Goal: Task Accomplishment & Management: Manage account settings

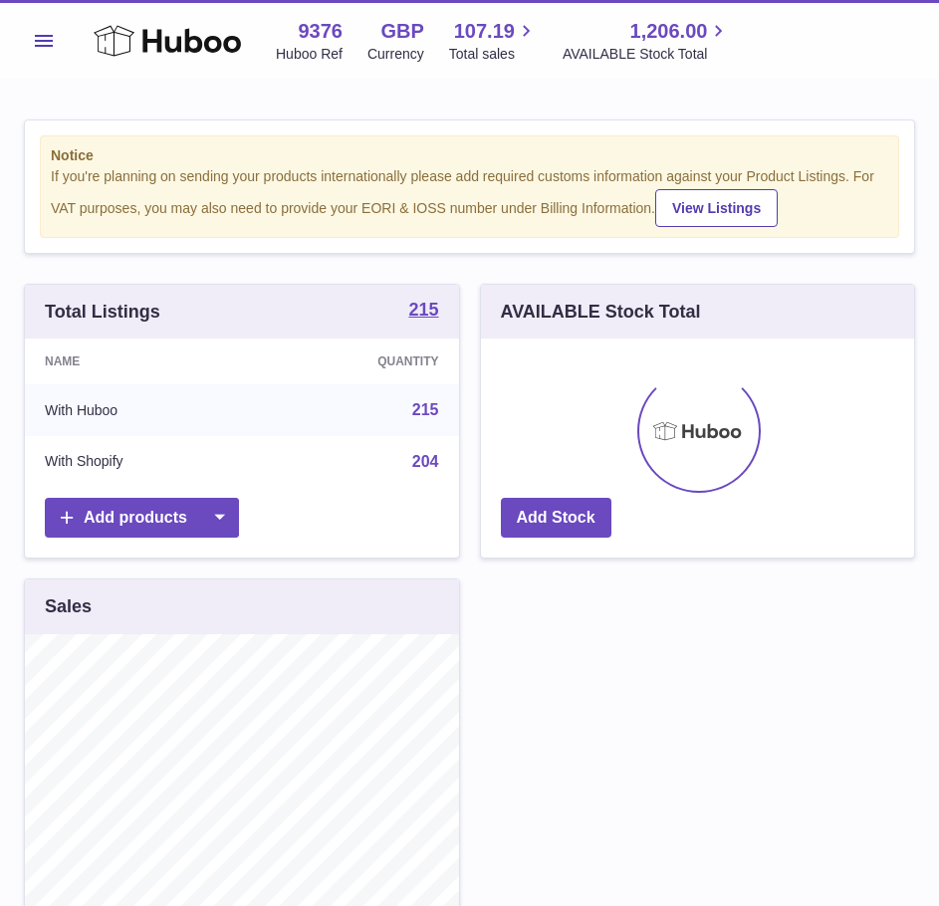
scroll to position [311, 433]
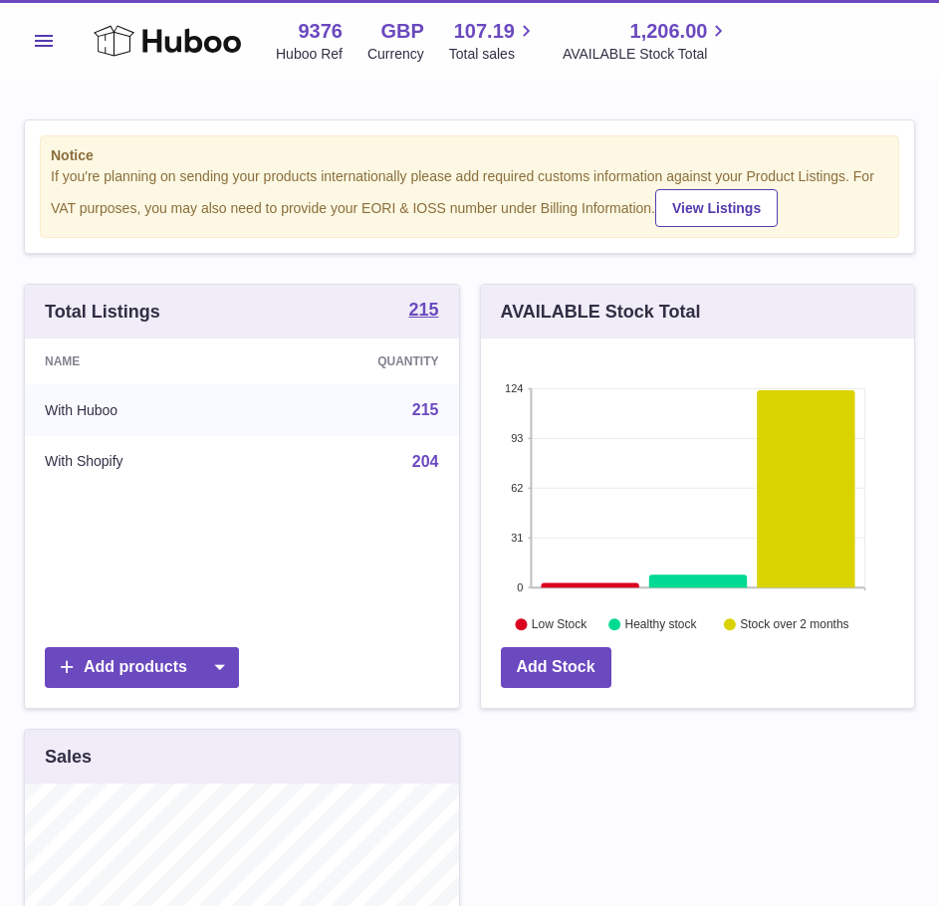
click at [49, 35] on span "Menu" at bounding box center [44, 41] width 18 height 12
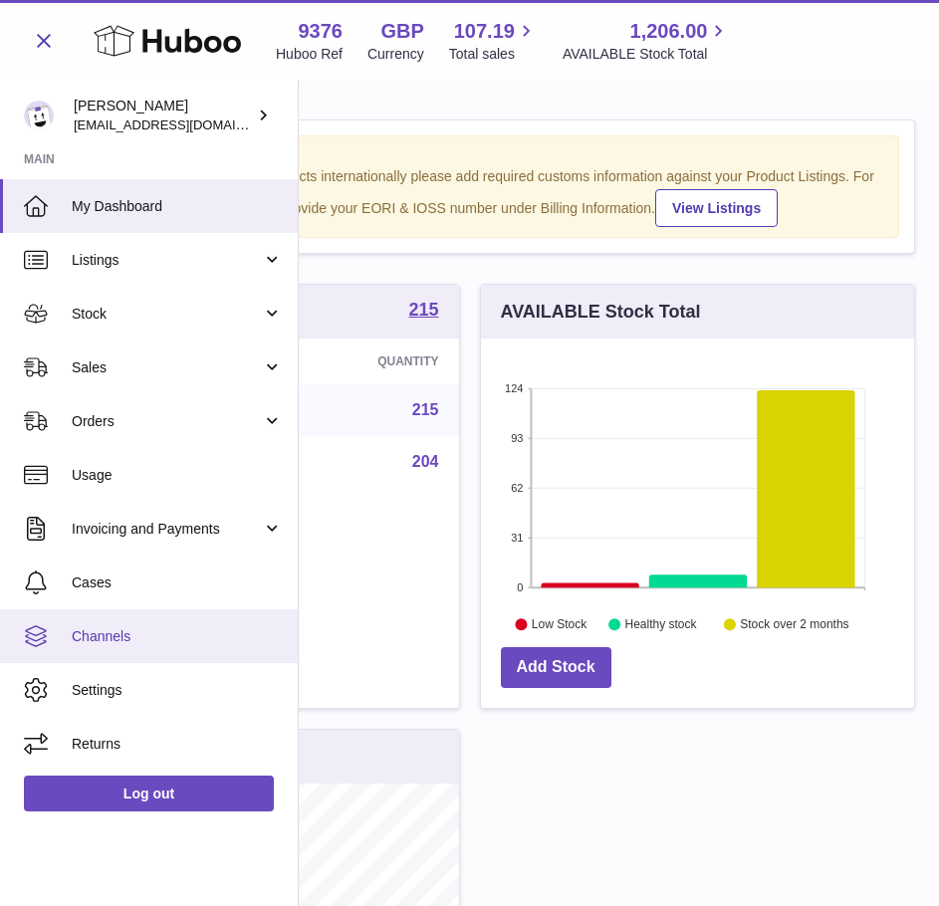
click at [164, 653] on link "Channels" at bounding box center [149, 636] width 298 height 54
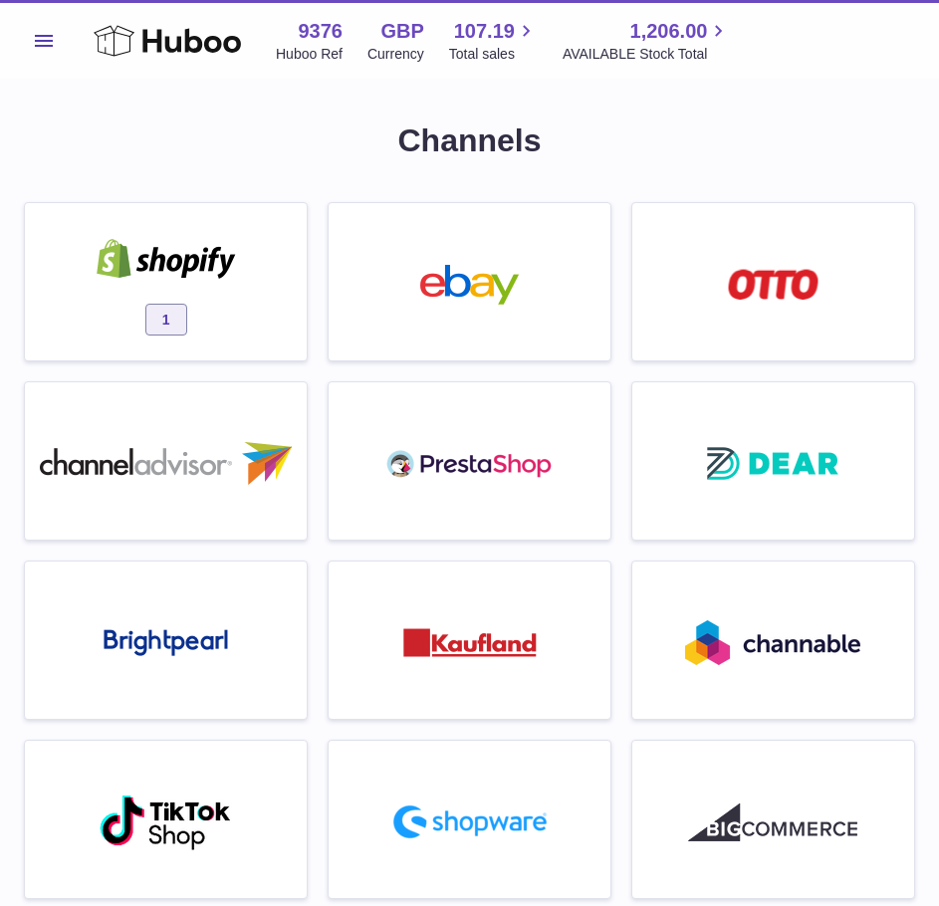
click at [246, 298] on div "1" at bounding box center [166, 286] width 262 height 127
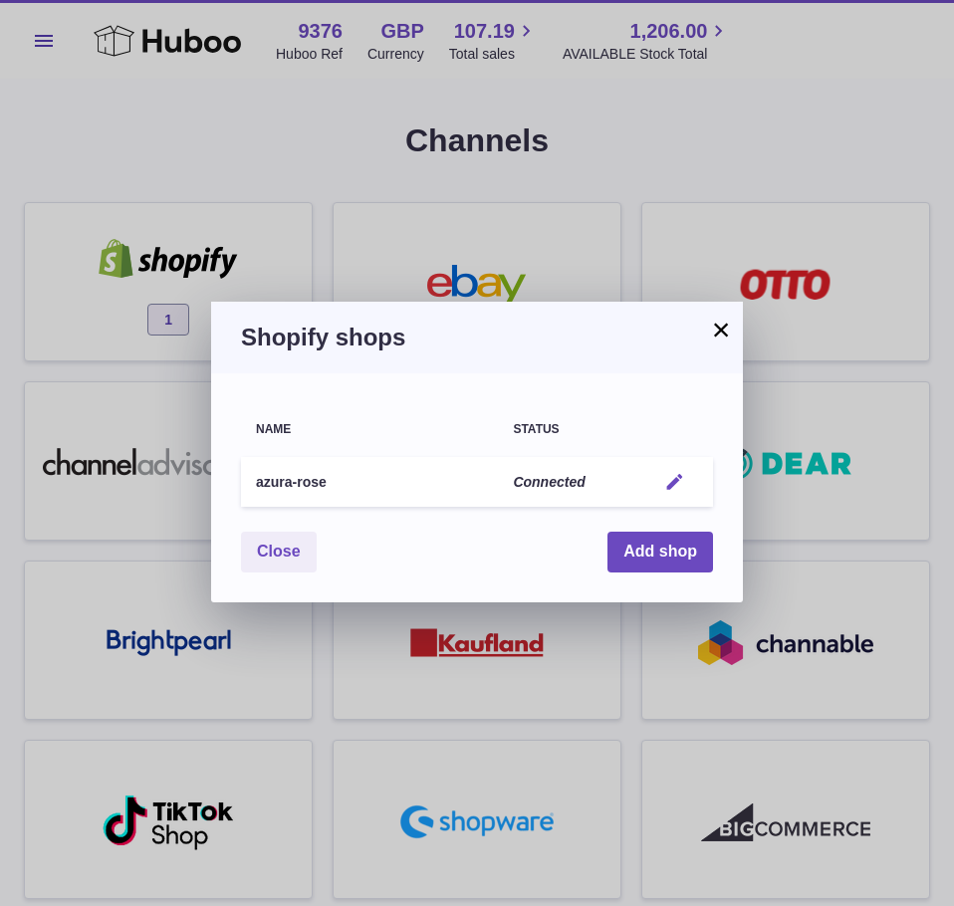
click at [664, 472] on em "button" at bounding box center [674, 482] width 21 height 21
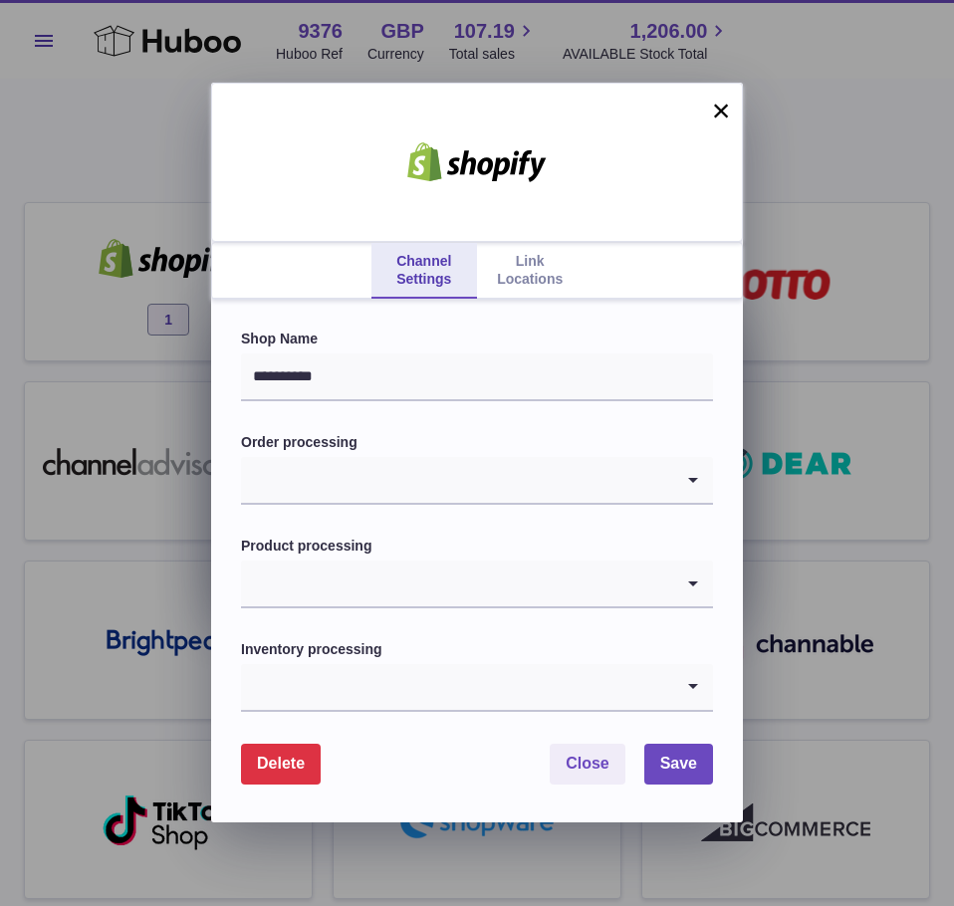
click at [512, 268] on link "Link Locations" at bounding box center [530, 271] width 106 height 56
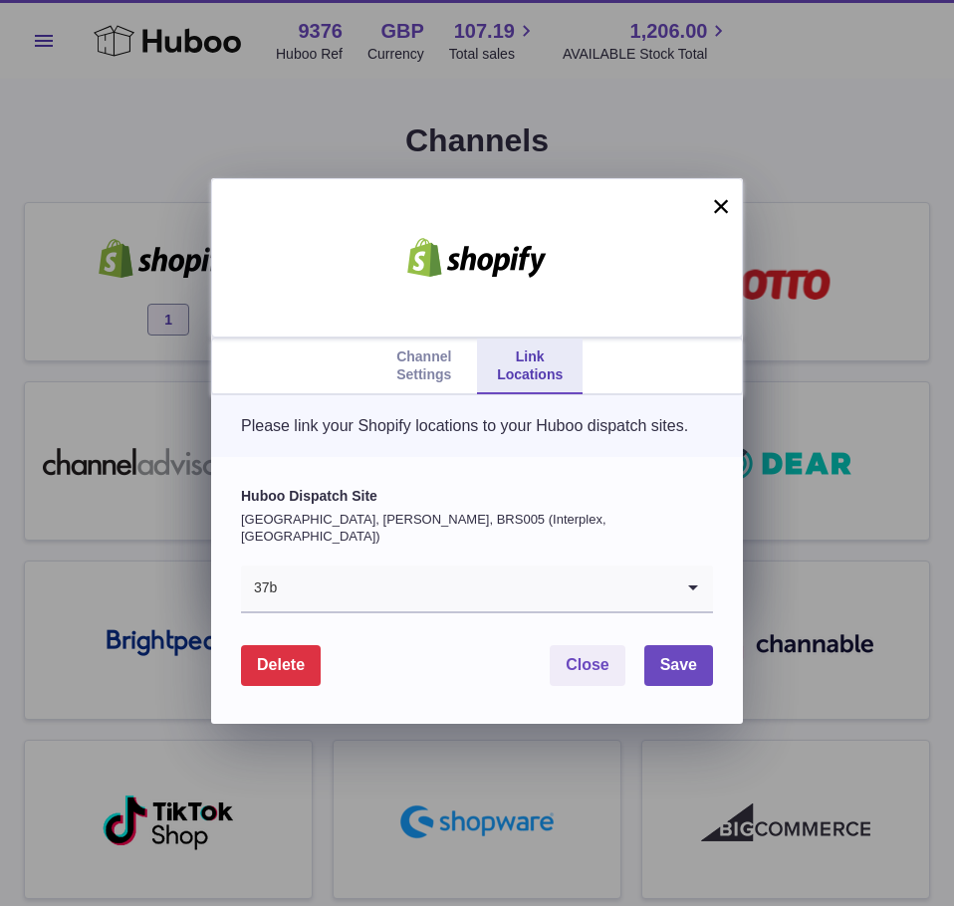
click at [522, 590] on input "Search for option" at bounding box center [475, 589] width 395 height 46
click at [419, 437] on p "Please link your Shopify locations to your Huboo dispatch sites." at bounding box center [477, 426] width 472 height 22
click at [733, 215] on div at bounding box center [477, 257] width 532 height 159
click at [727, 203] on button "×" at bounding box center [721, 206] width 24 height 24
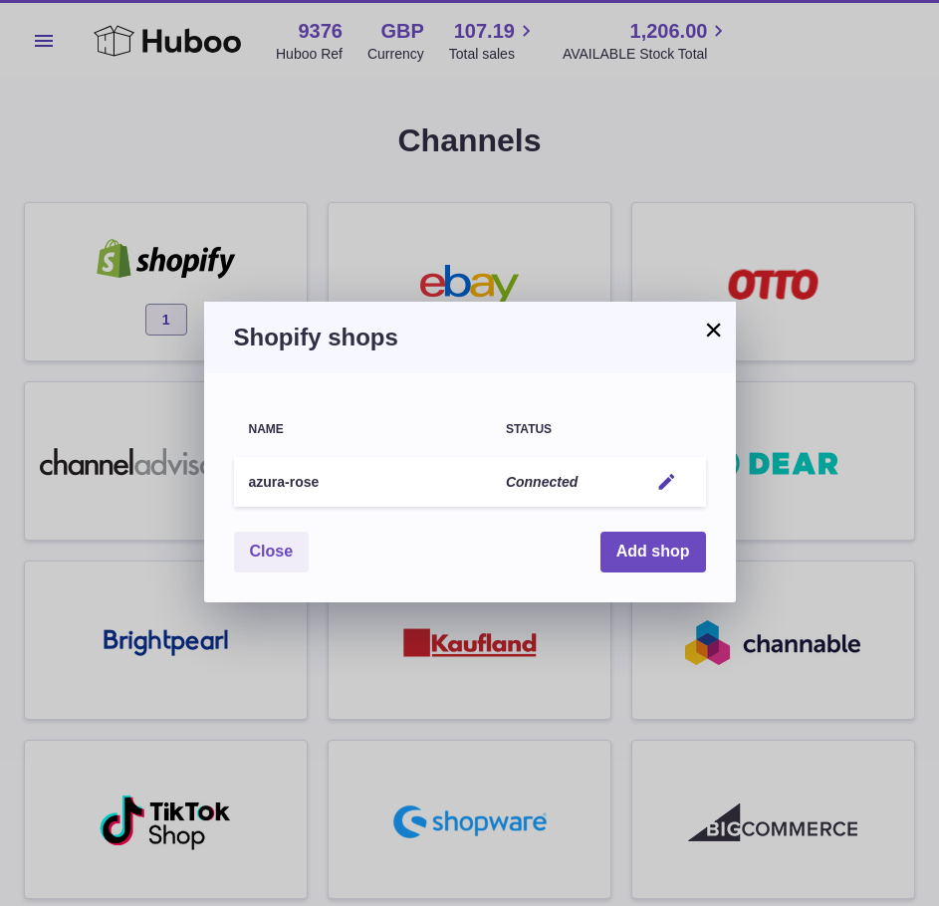
click at [366, 160] on div "× Shopify shops Name Status azura-rose Connected Edit You have not connected sh…" at bounding box center [469, 453] width 939 height 906
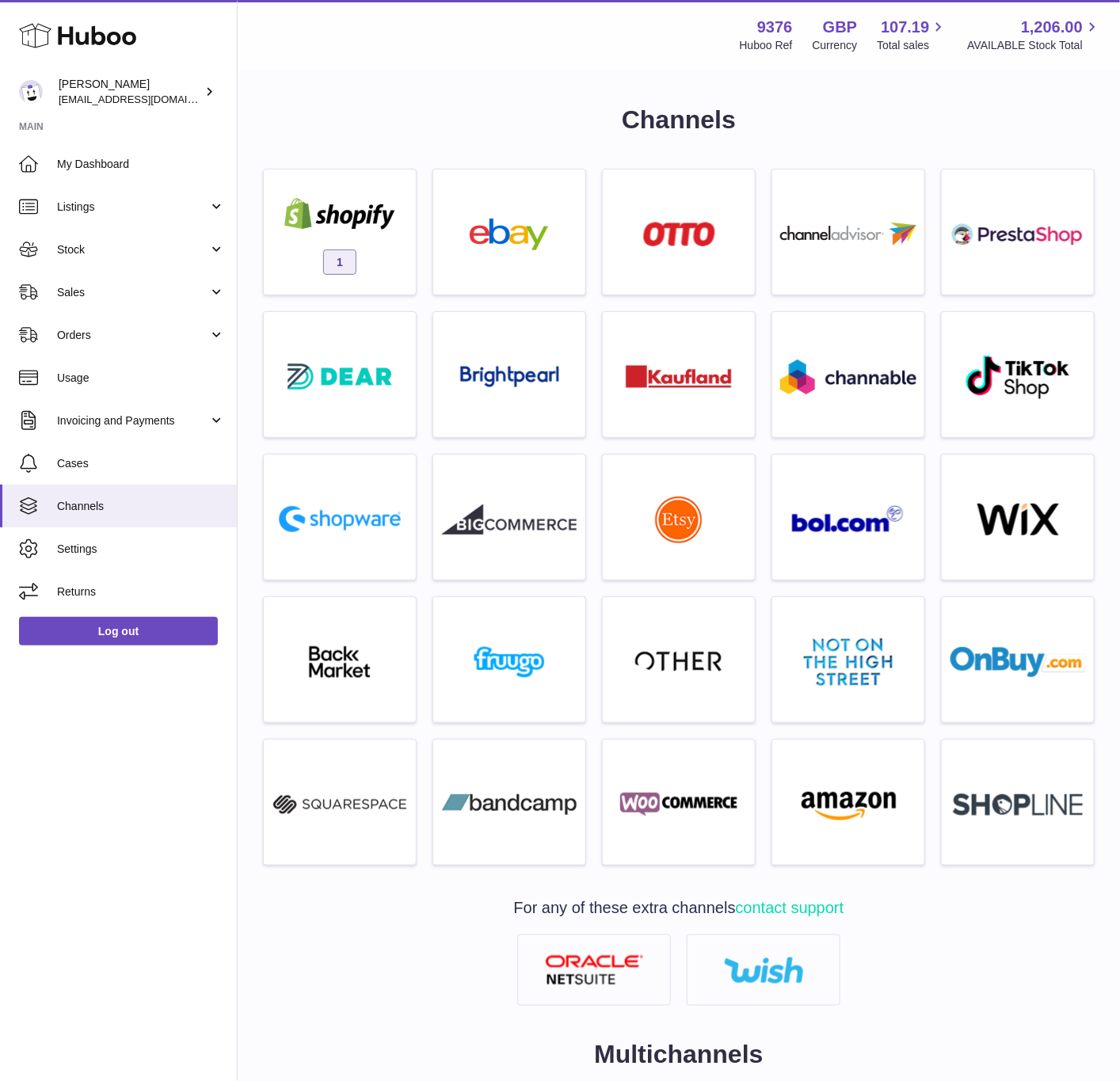
click at [295, 57] on div "Menu Huboo 9376 Huboo Ref GBP Currency 107.19 Total sales 1,206.00 AVAILABLE St…" at bounding box center [679, 35] width 882 height 70
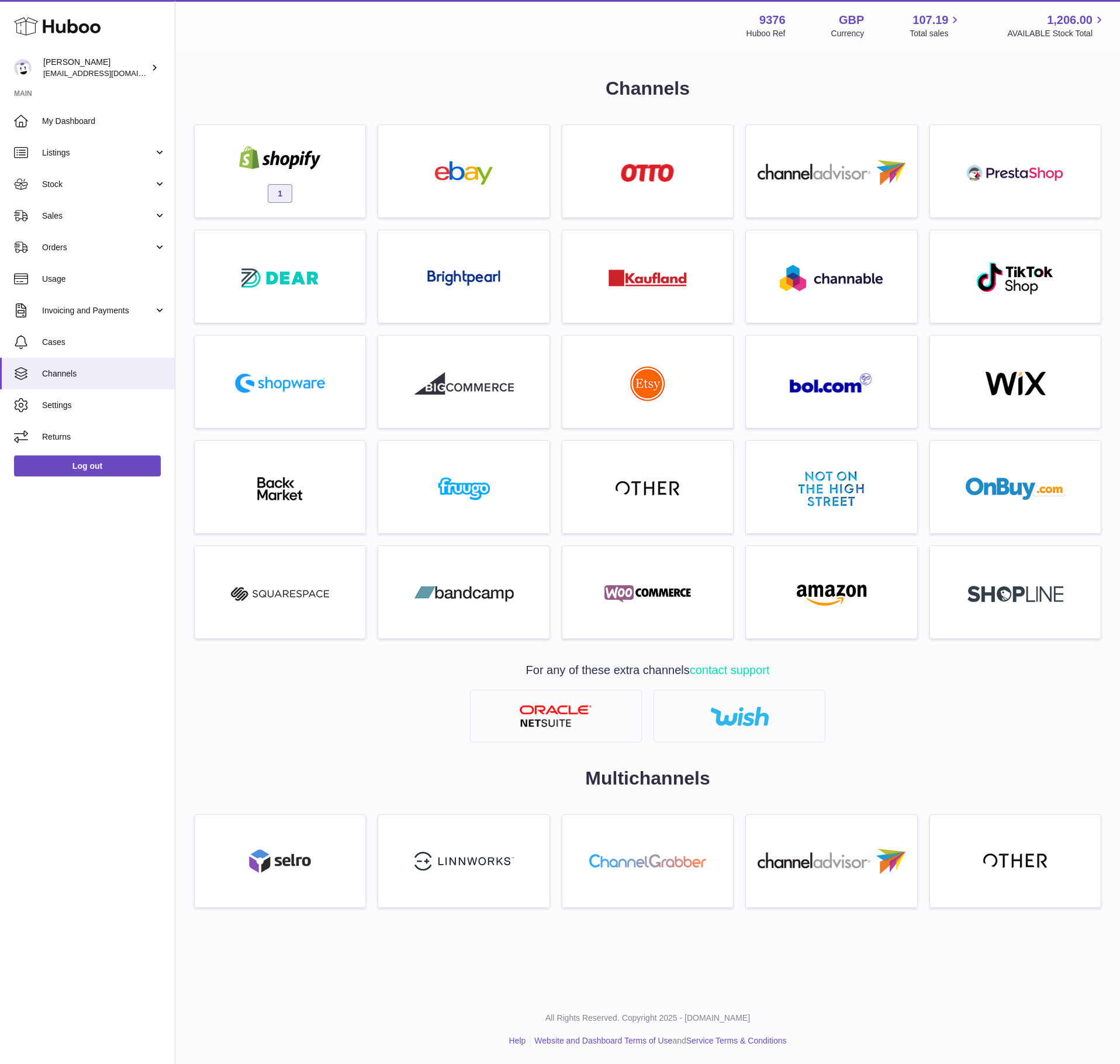
click at [433, 47] on div "Menu Huboo 9376 Huboo Ref GBP Currency 107.19 Total sales 1,206.00 AVAILABLE St…" at bounding box center [647, 26] width 944 height 52
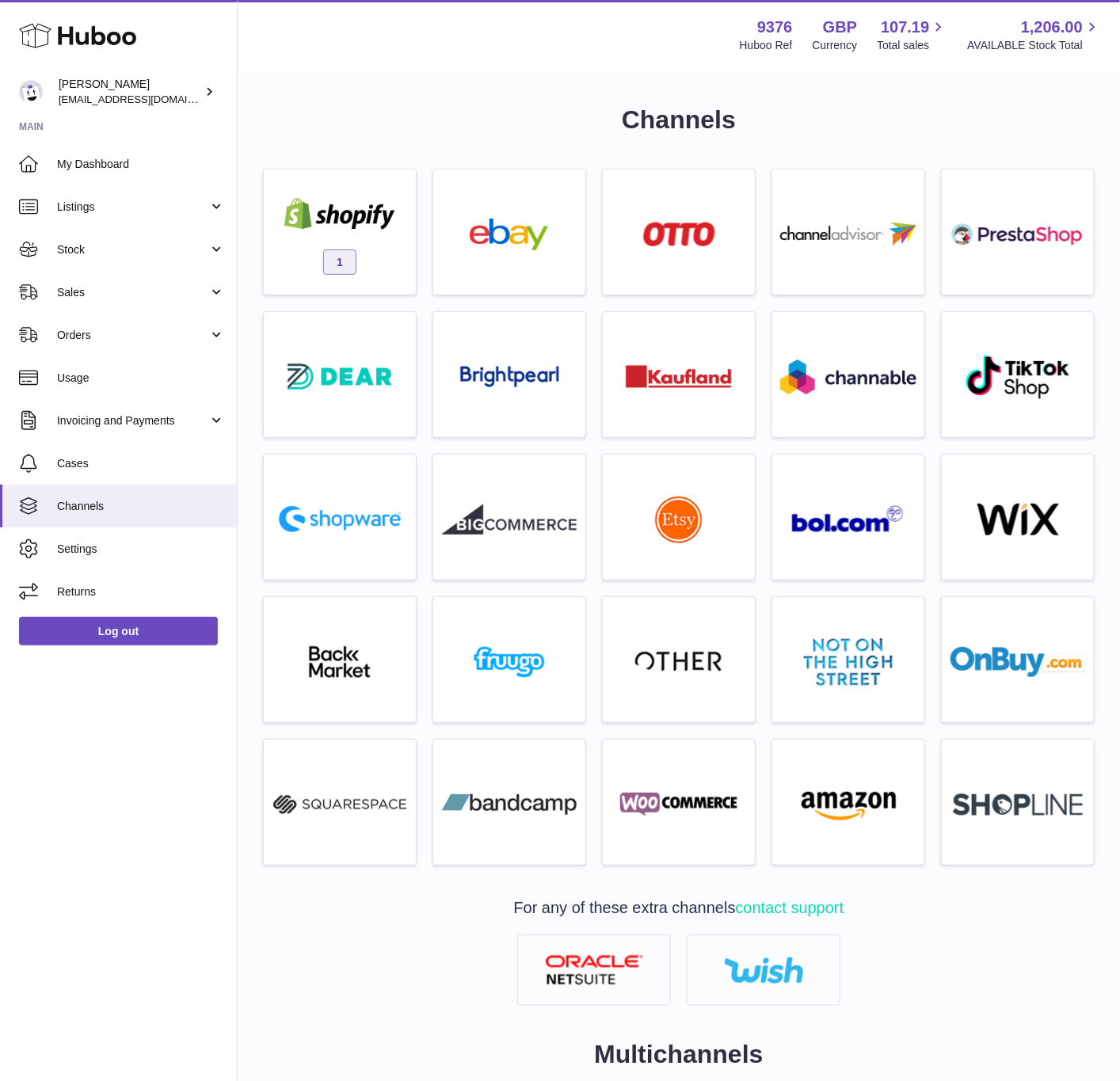
click at [374, 134] on h1 "Channels" at bounding box center [679, 119] width 832 height 34
click at [350, 79] on div "Channels 1 For any of these extra channels contact support Multichannels" at bounding box center [679, 682] width 882 height 1223
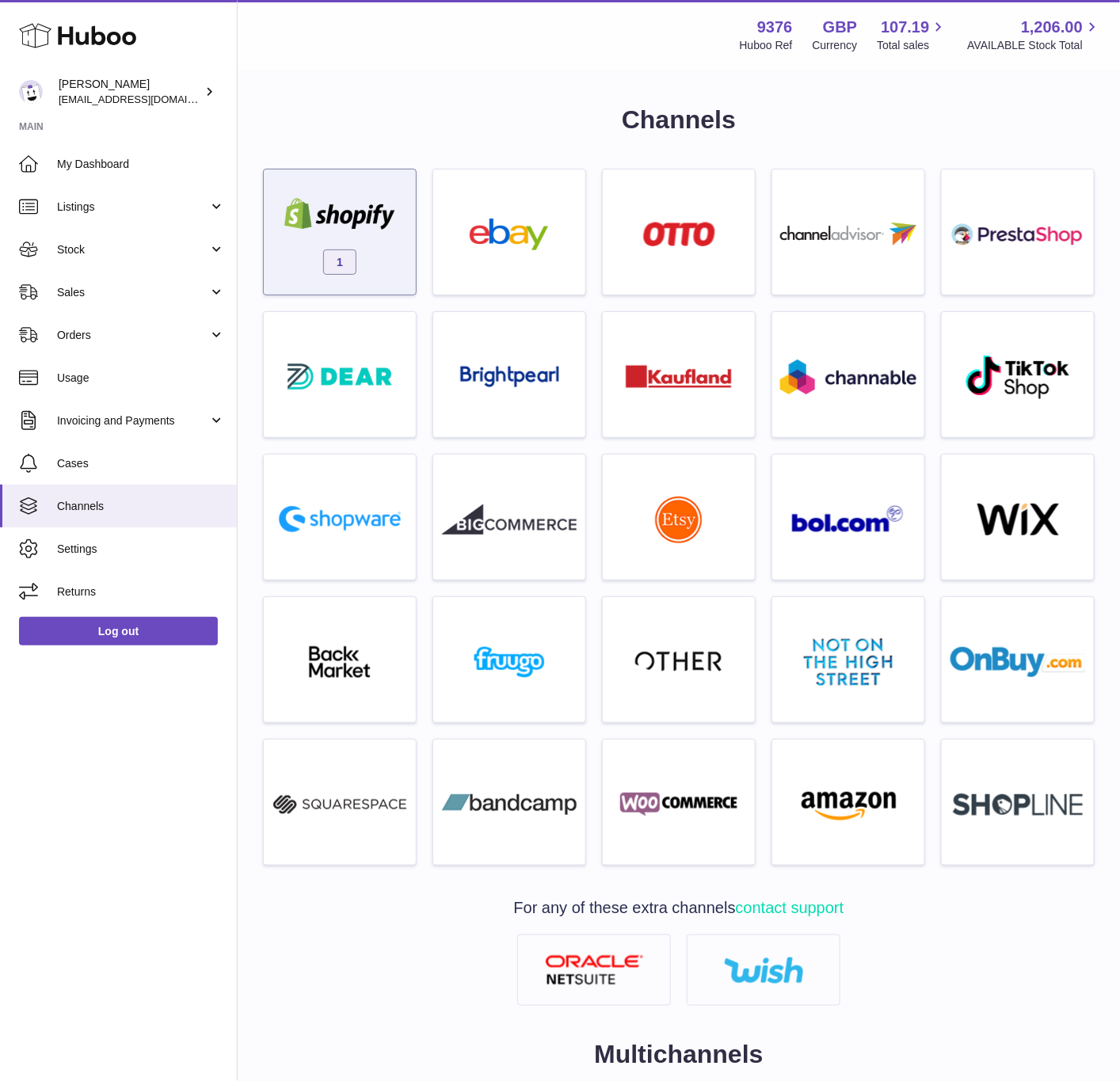
click at [299, 231] on div at bounding box center [340, 216] width 134 height 36
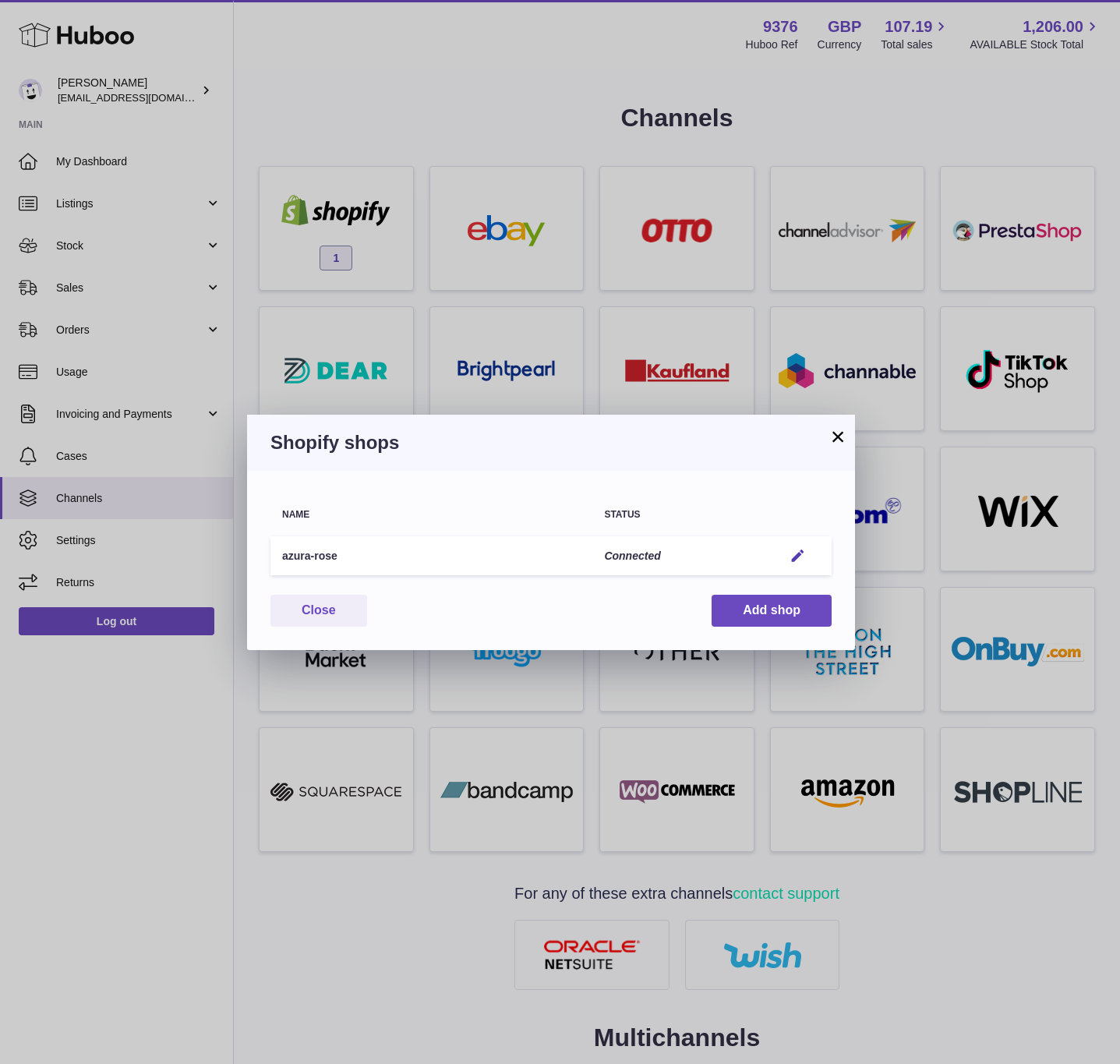
click at [372, 40] on div "× Shopify shops Name Status azura-rose Connected Edit You have not connected sh…" at bounding box center [560, 532] width 1120 height 1064
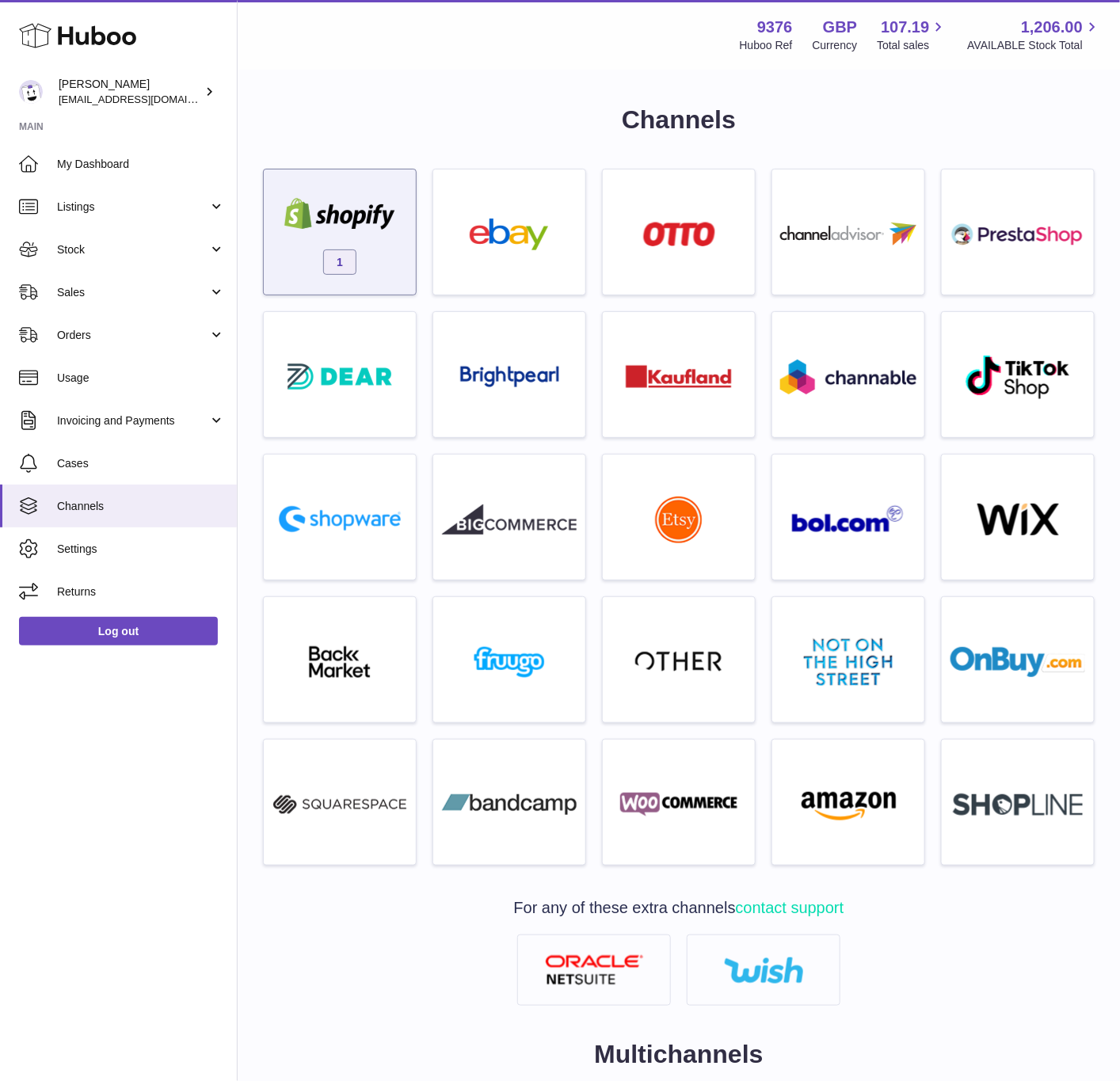
click at [313, 222] on img at bounding box center [340, 214] width 134 height 32
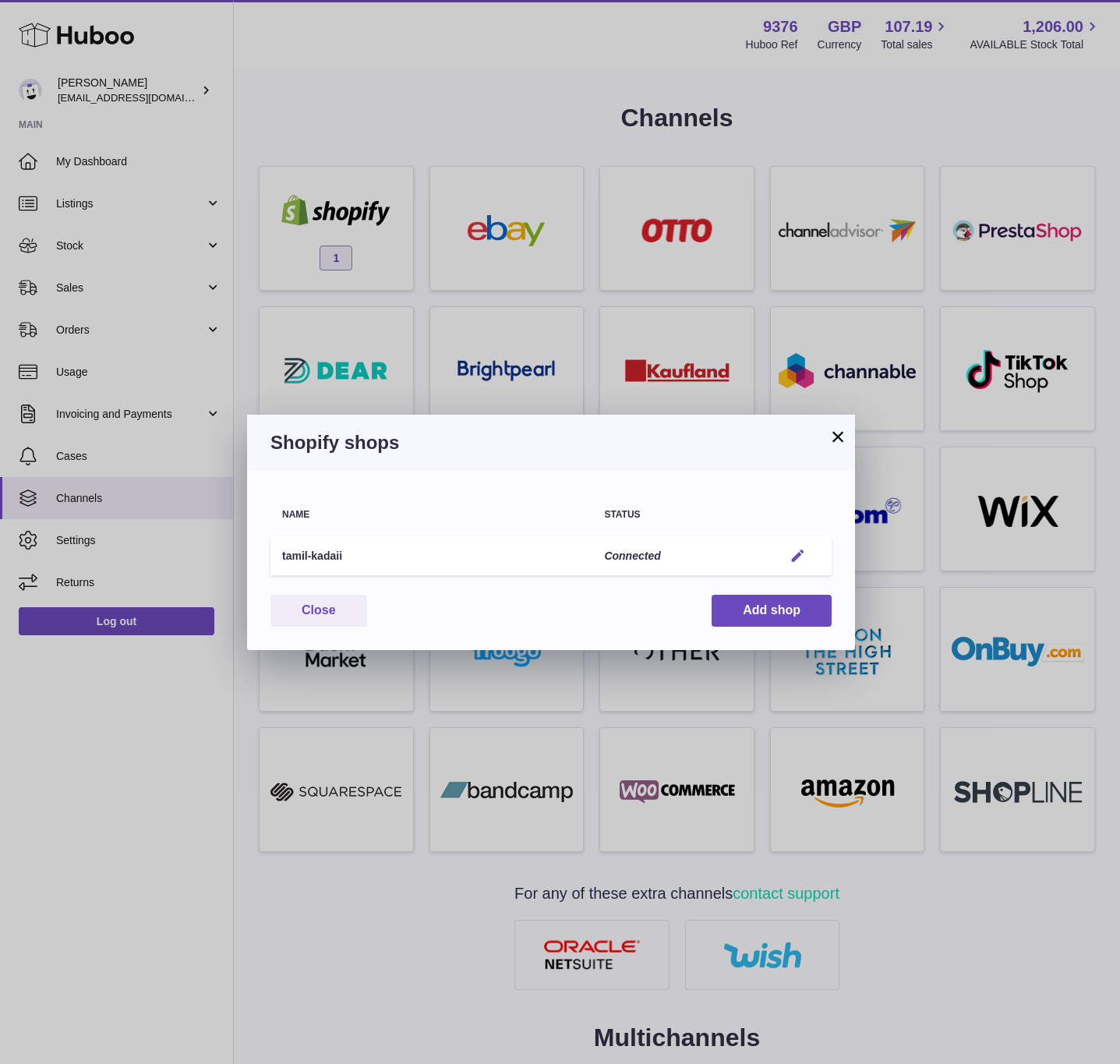
click at [734, 550] on button "Edit" at bounding box center [798, 556] width 29 height 16
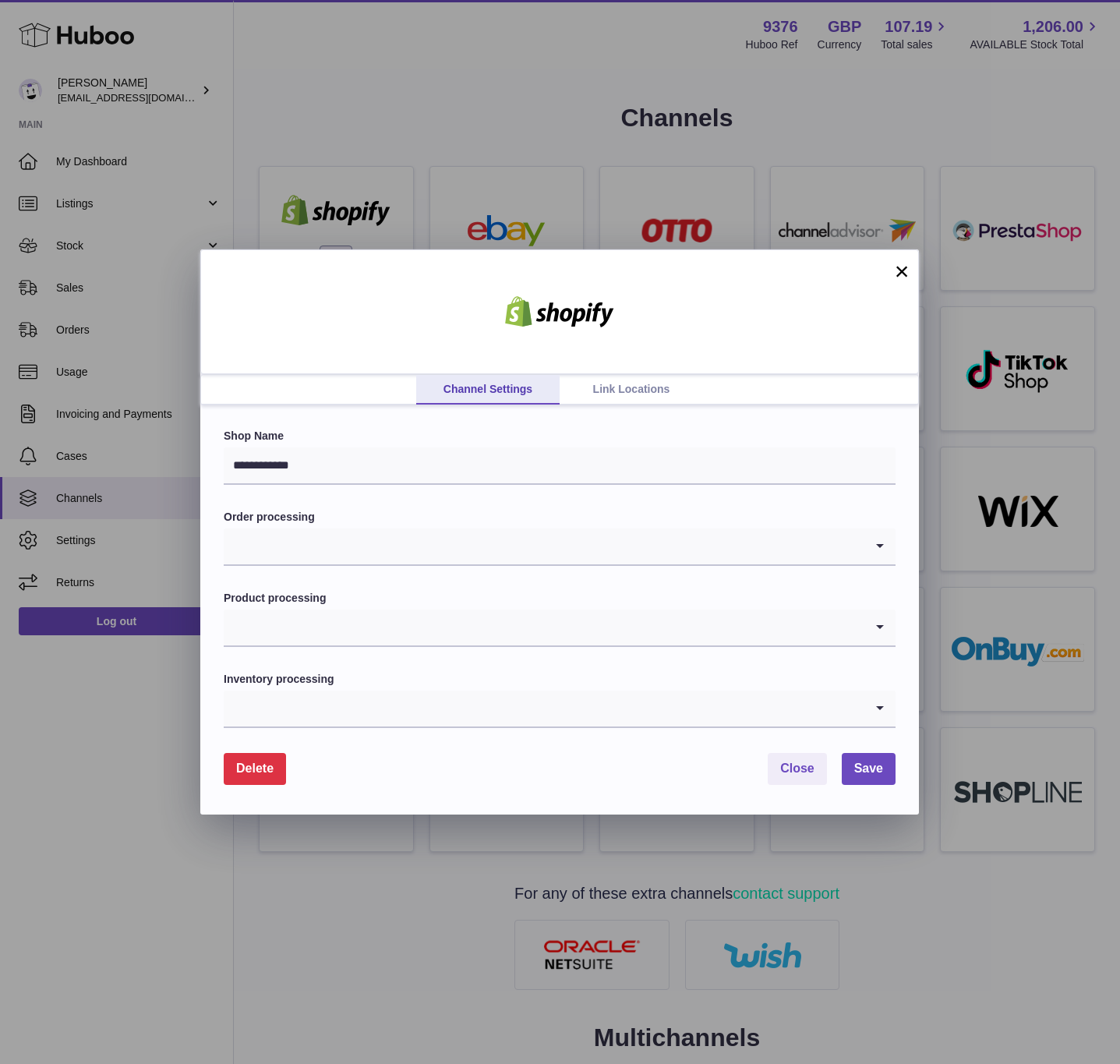
click at [571, 384] on link "Link Locations" at bounding box center [631, 390] width 143 height 30
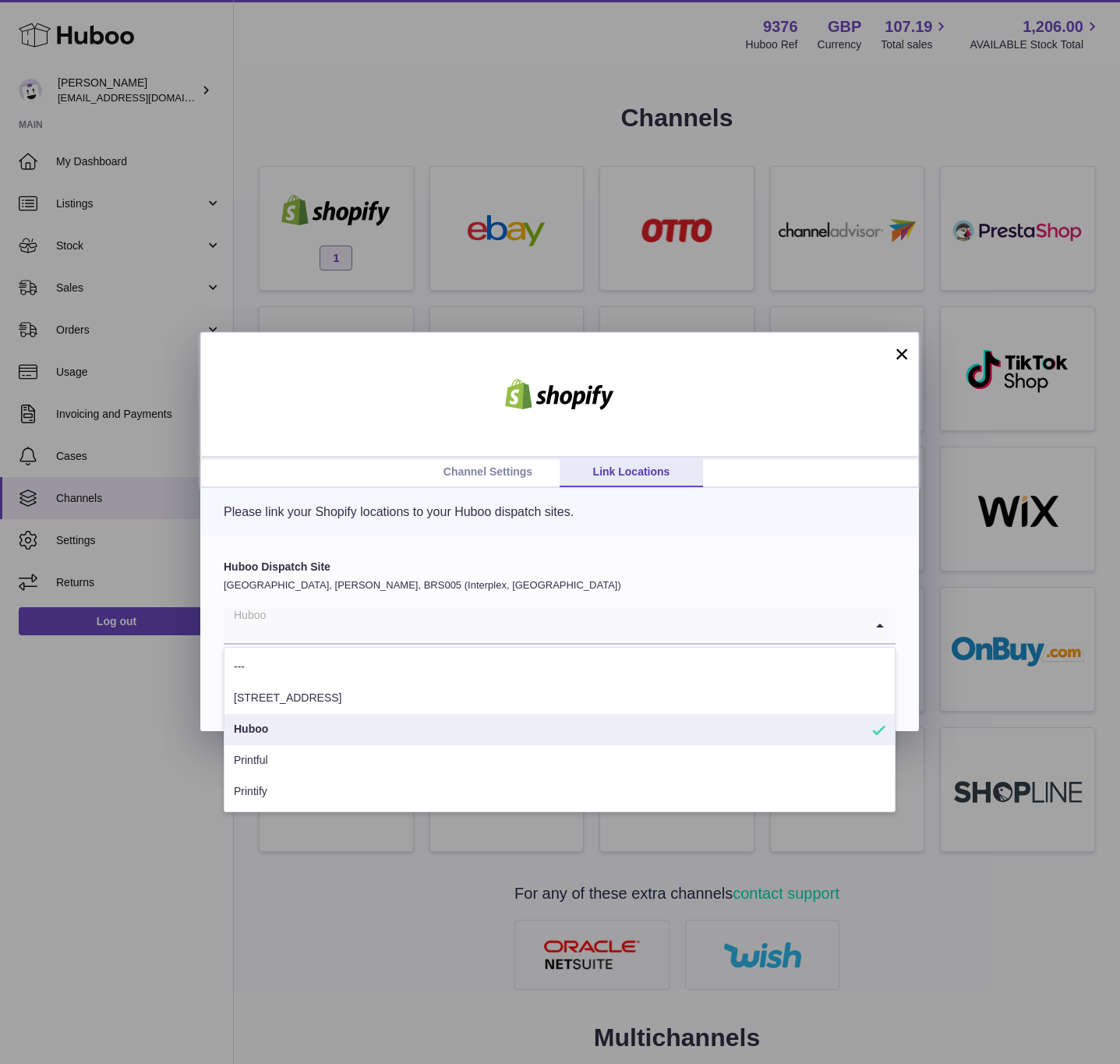
click at [445, 640] on input "Search for option" at bounding box center [544, 626] width 641 height 36
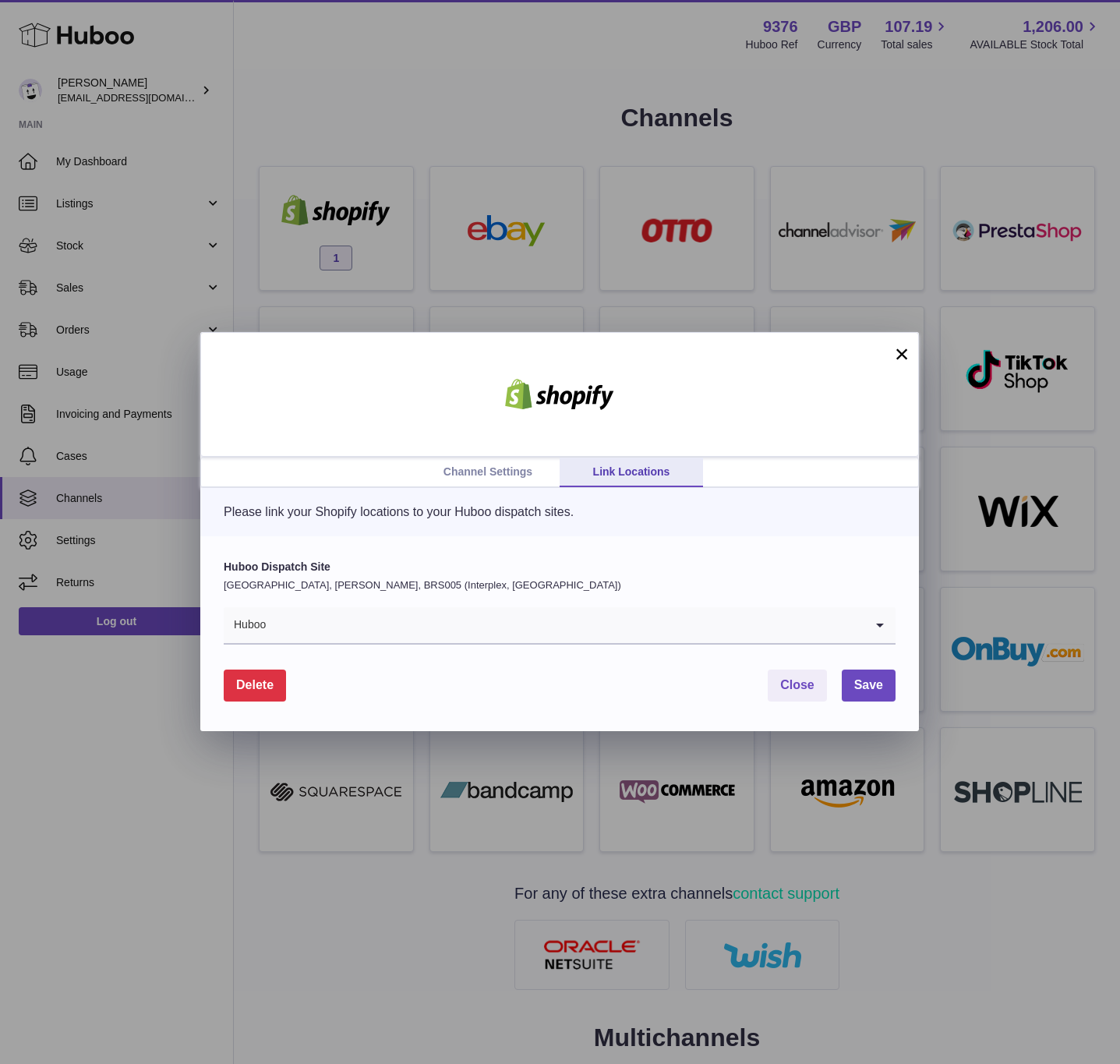
drag, startPoint x: 382, startPoint y: 528, endPoint x: 388, endPoint y: 510, distance: 19.0
click at [384, 524] on div "Please link your Shopify locations to your Huboo dispatch sites." at bounding box center [560, 512] width 718 height 49
click at [419, 208] on div "Channel Settings Link Locations × Please link your Shopify locations to your Hu…" at bounding box center [560, 532] width 1120 height 1064
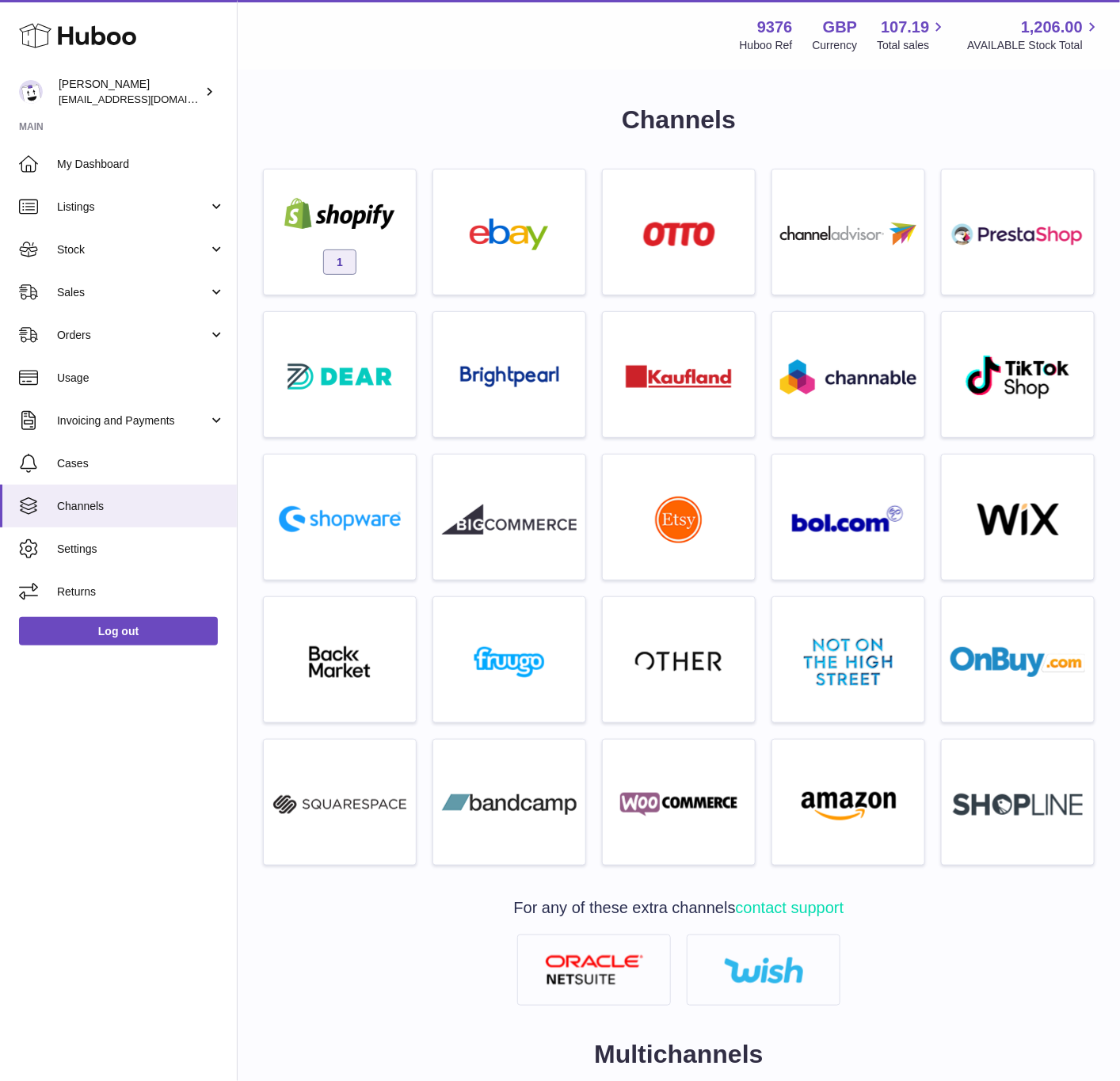
click at [347, 226] on div at bounding box center [560, 540] width 1120 height 1081
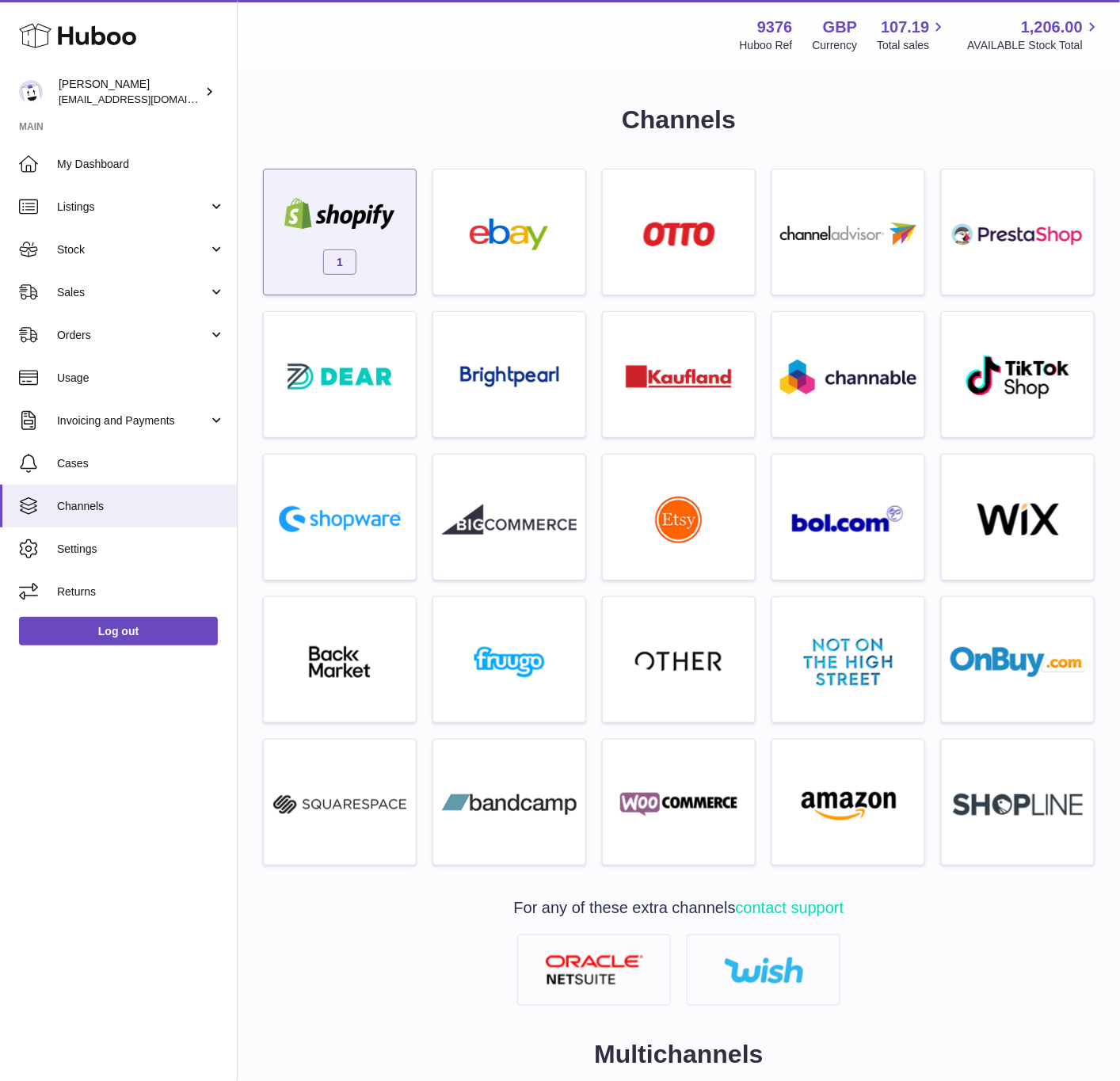
click at [381, 277] on div "1" at bounding box center [340, 235] width 136 height 101
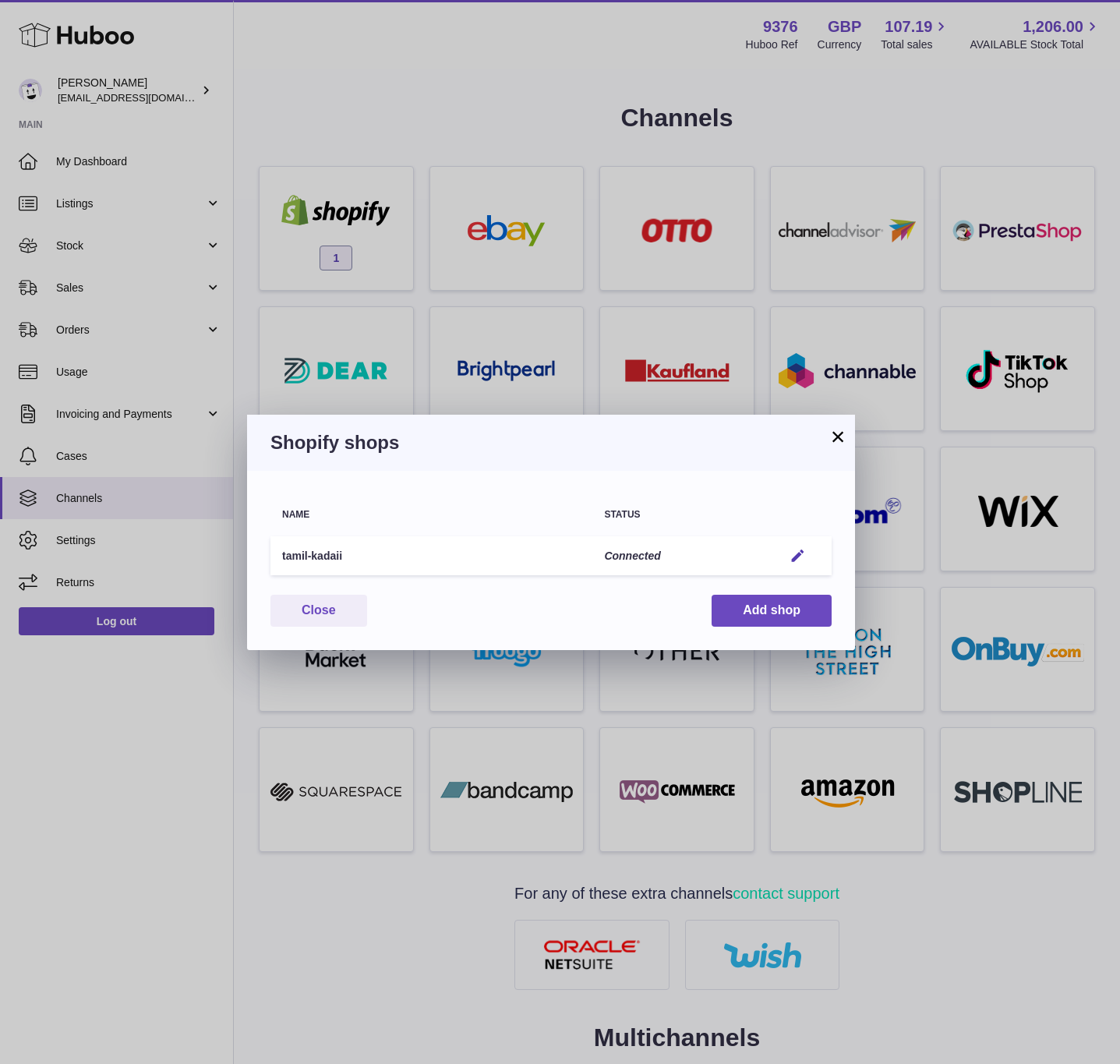
click at [734, 541] on td "Edit" at bounding box center [801, 556] width 60 height 40
click at [734, 548] on em "button" at bounding box center [798, 556] width 16 height 16
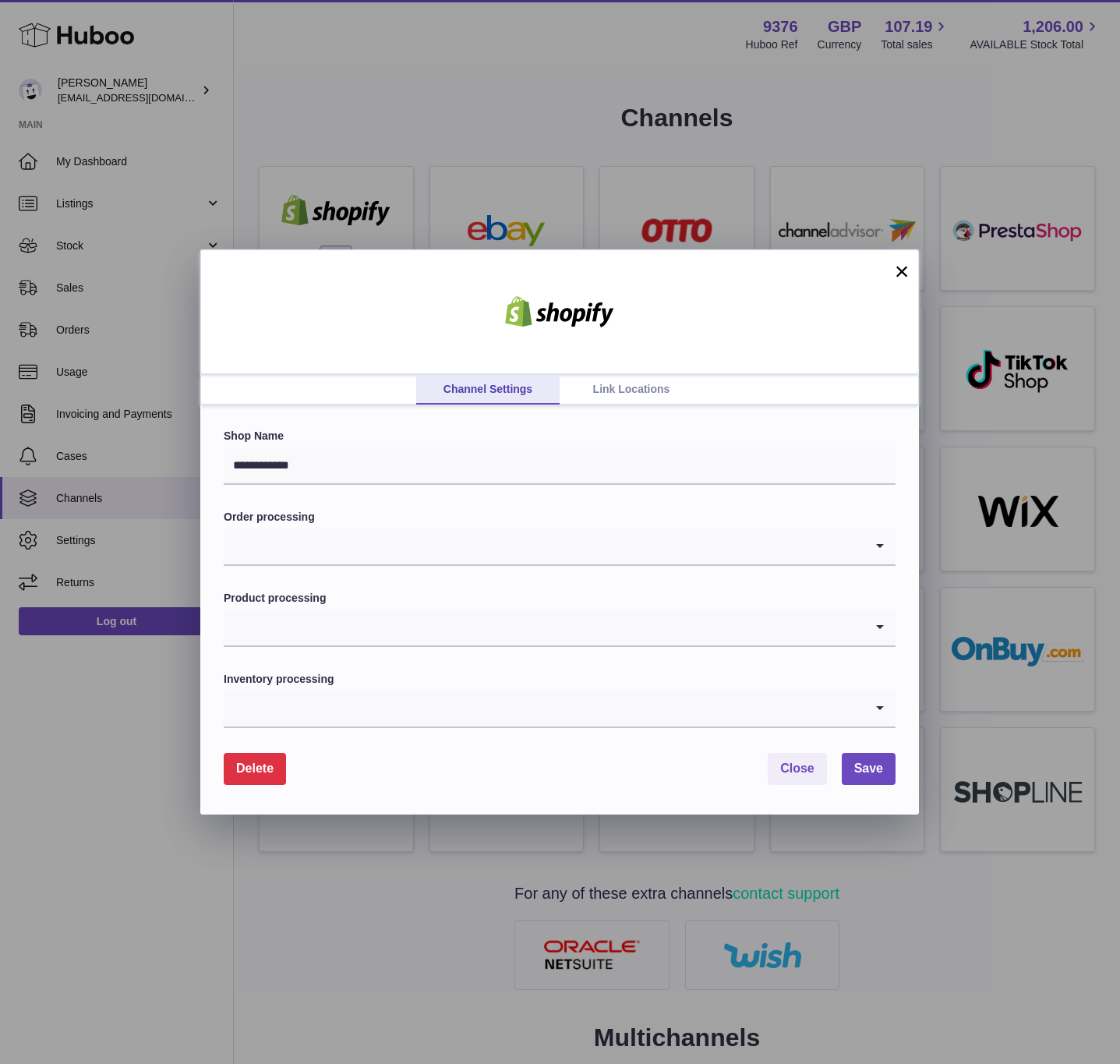
click at [569, 410] on div "**********" at bounding box center [560, 610] width 718 height 409
click at [588, 396] on link "Link Locations" at bounding box center [631, 390] width 143 height 30
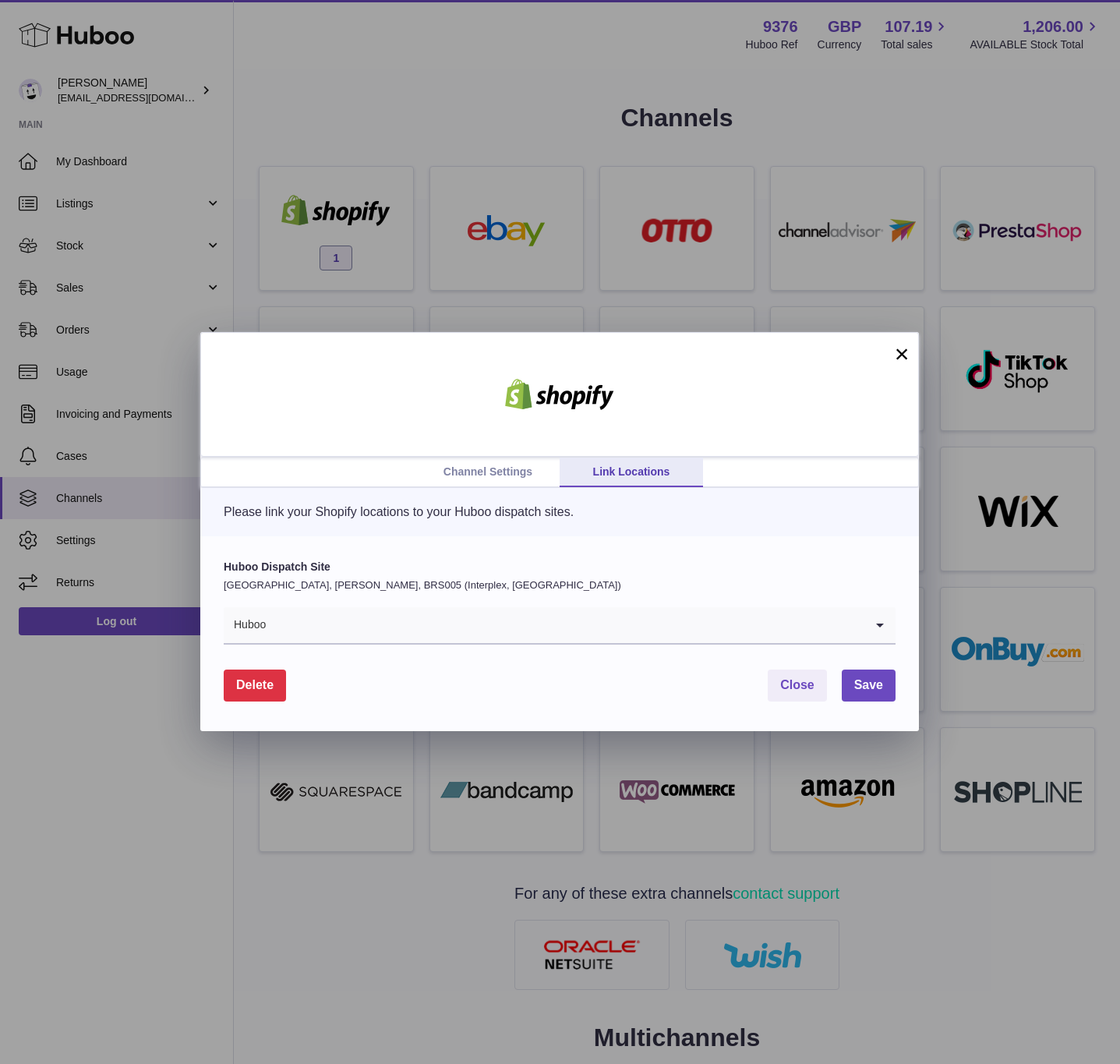
click at [366, 637] on input "Search for option" at bounding box center [566, 626] width 598 height 36
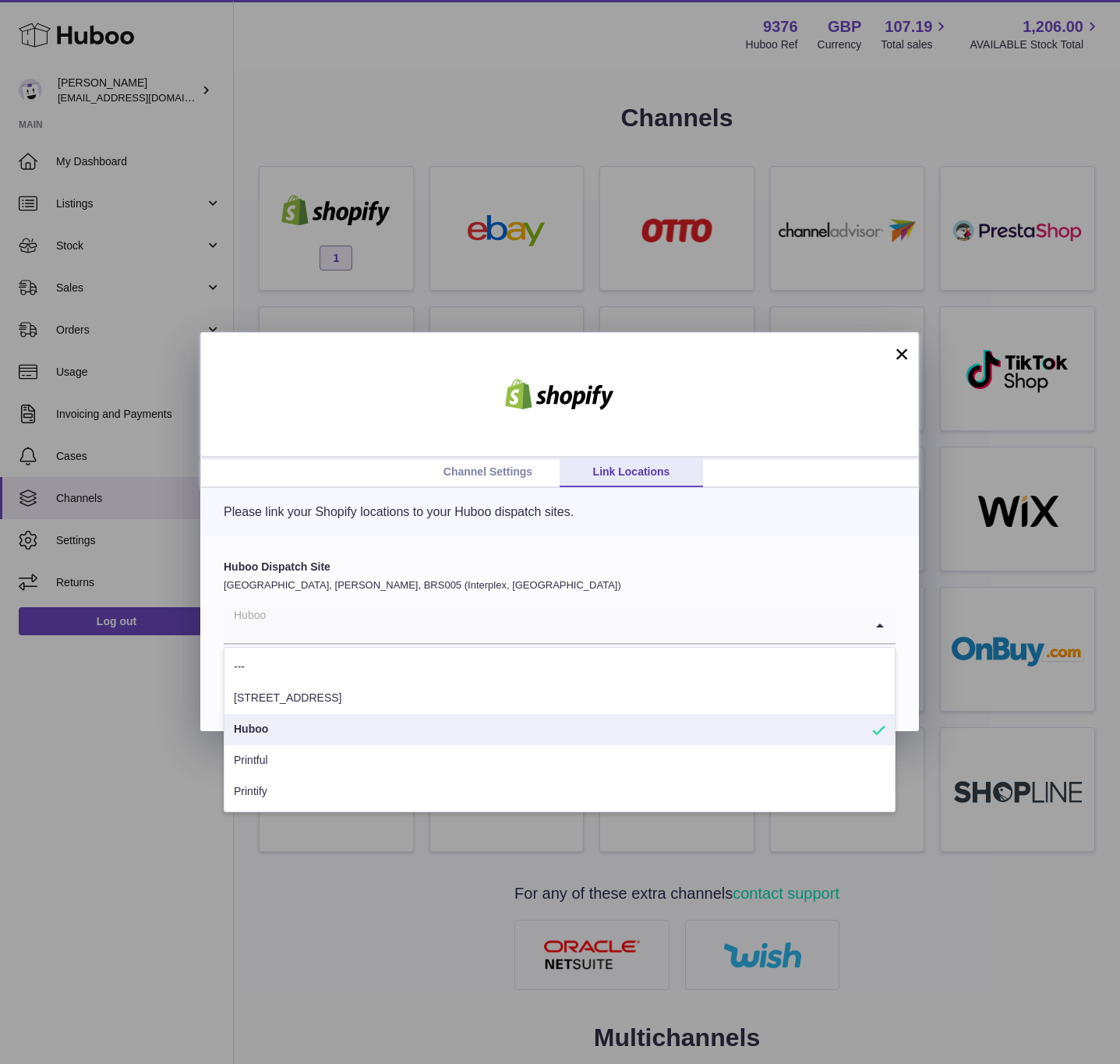
click at [358, 510] on p "Please link your Shopify locations to your Huboo dispatch sites." at bounding box center [560, 512] width 672 height 17
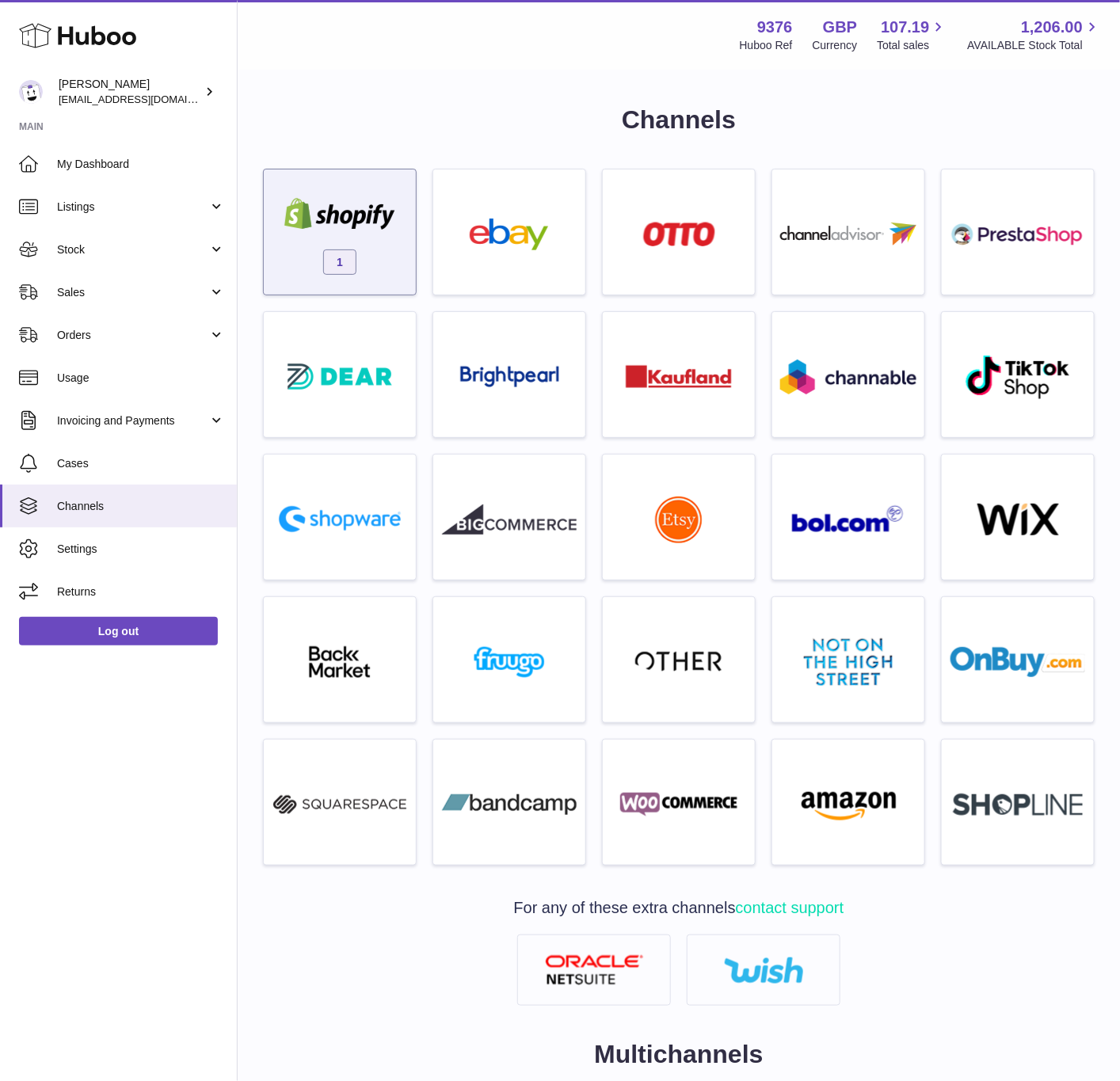
drag, startPoint x: 0, startPoint y: 0, endPoint x: 362, endPoint y: 257, distance: 444.0
click at [362, 257] on div "1" at bounding box center [340, 235] width 136 height 101
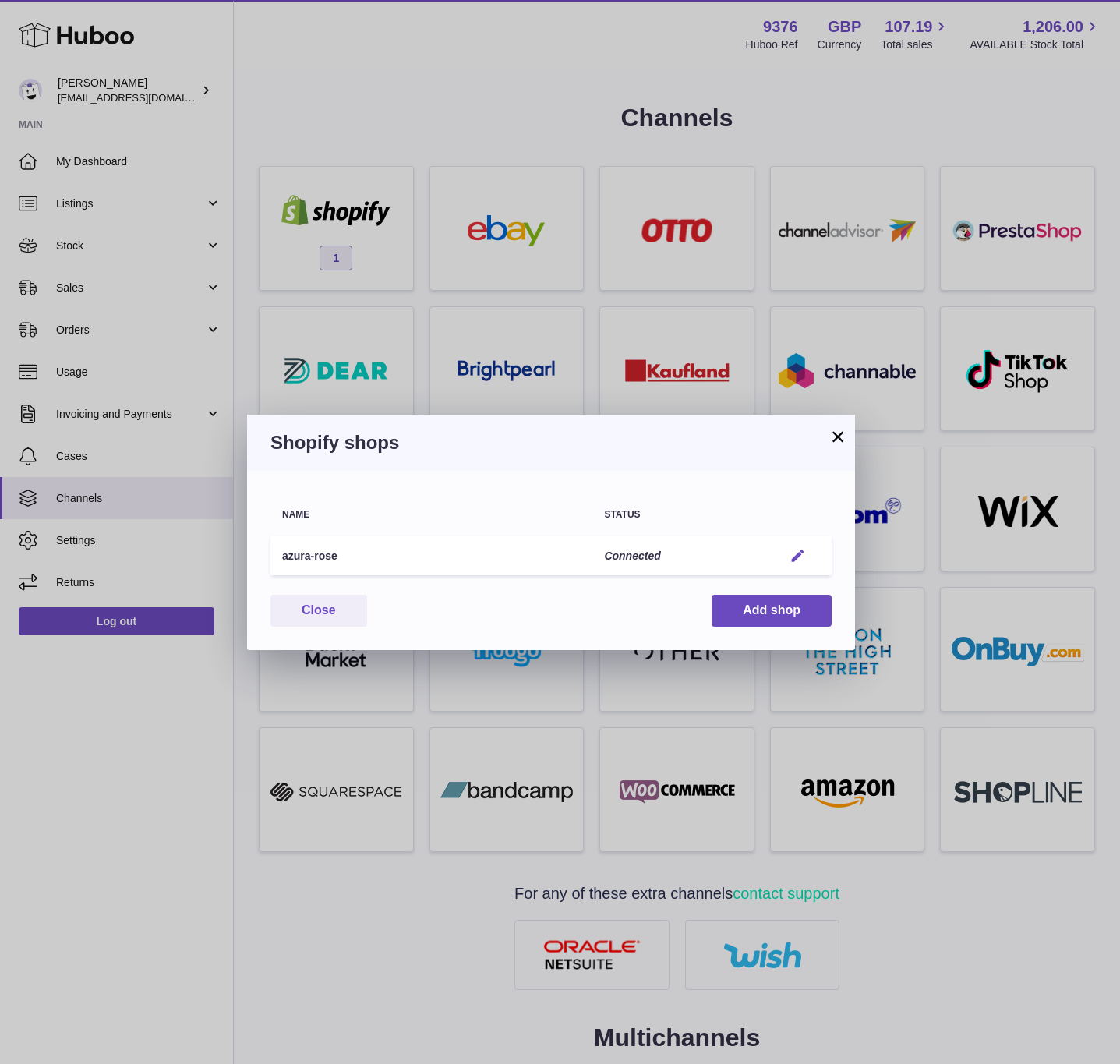
click at [786, 548] on button "Edit" at bounding box center [798, 556] width 29 height 16
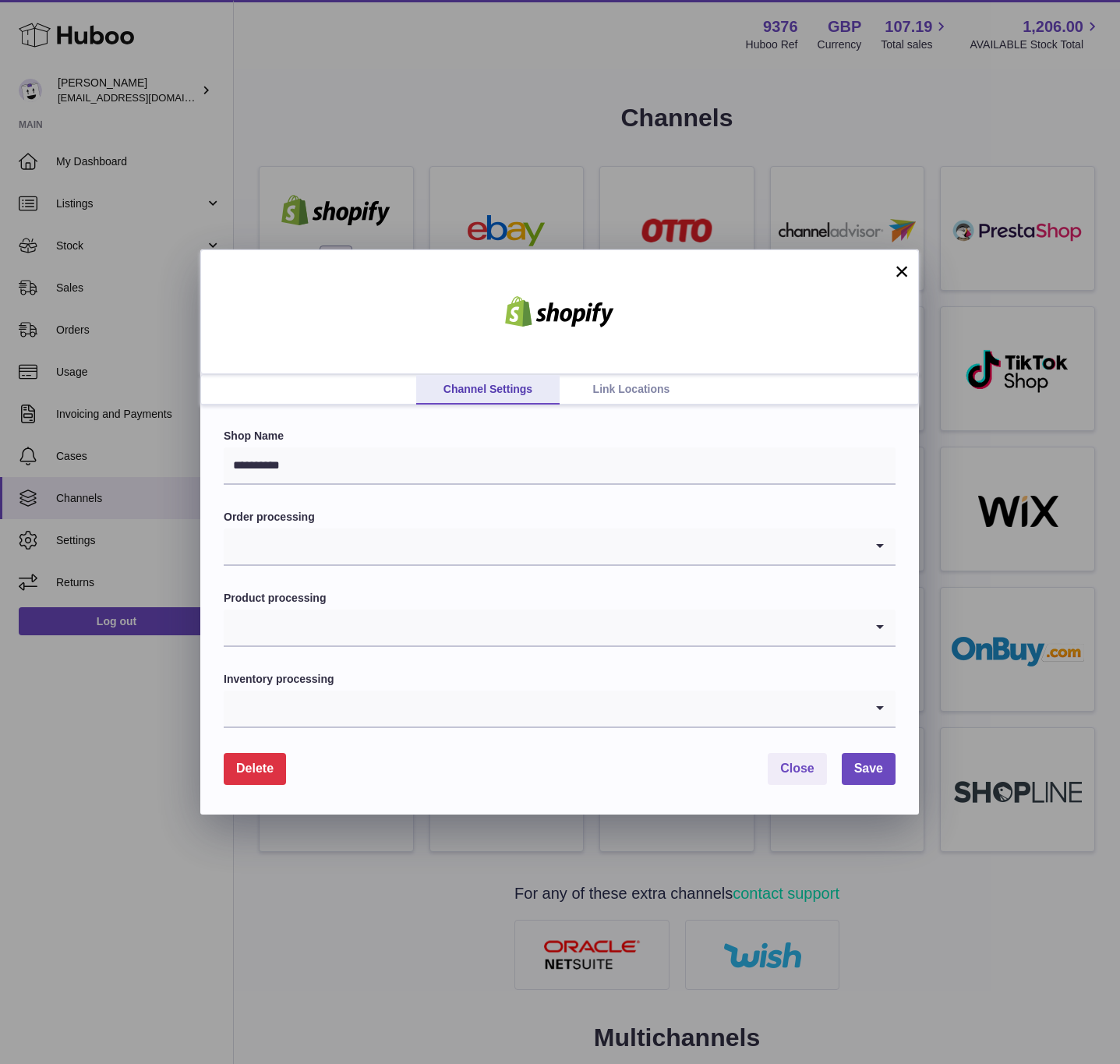
click at [630, 393] on link "Link Locations" at bounding box center [631, 390] width 143 height 30
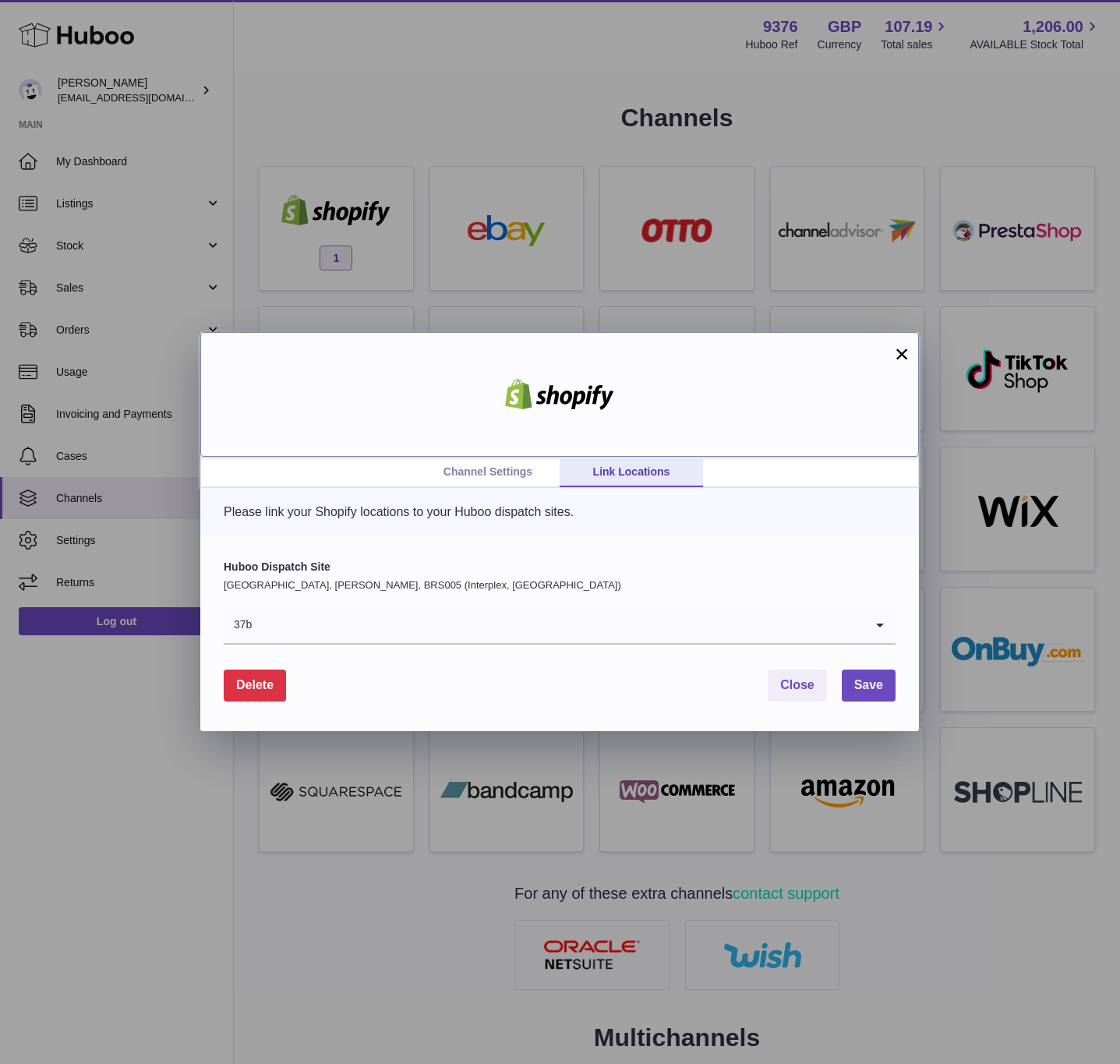
click at [436, 424] on div at bounding box center [560, 394] width 718 height 124
